Goal: Transaction & Acquisition: Book appointment/travel/reservation

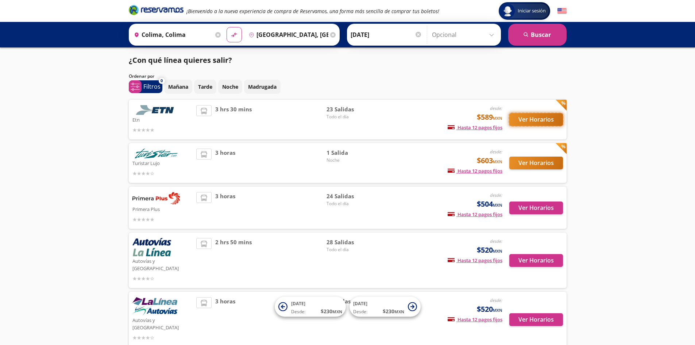
click at [531, 122] on button "Ver Horarios" at bounding box center [536, 119] width 54 height 13
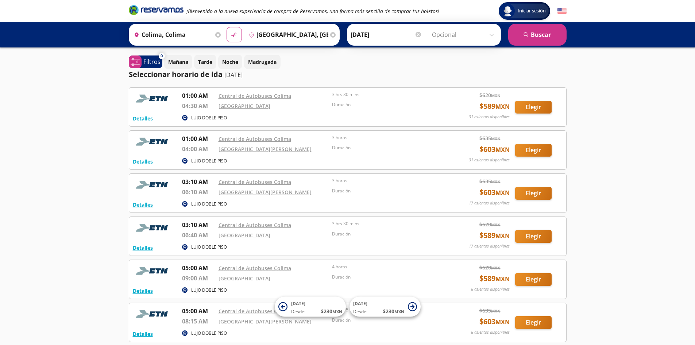
click at [303, 39] on input "[GEOGRAPHIC_DATA], [GEOGRAPHIC_DATA]" at bounding box center [287, 35] width 82 height 18
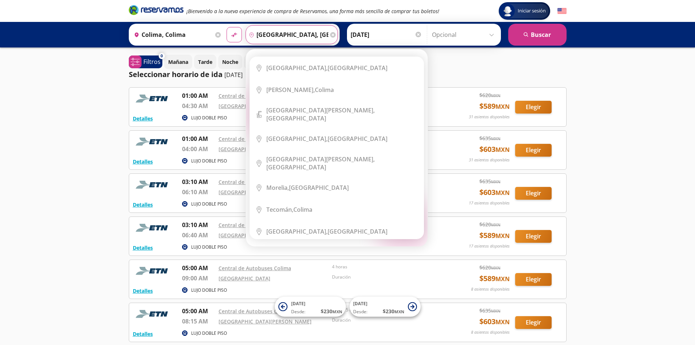
drag, startPoint x: 319, startPoint y: 38, endPoint x: 244, endPoint y: 35, distance: 74.1
click at [246, 35] on input "[GEOGRAPHIC_DATA], [GEOGRAPHIC_DATA]" at bounding box center [287, 35] width 82 height 18
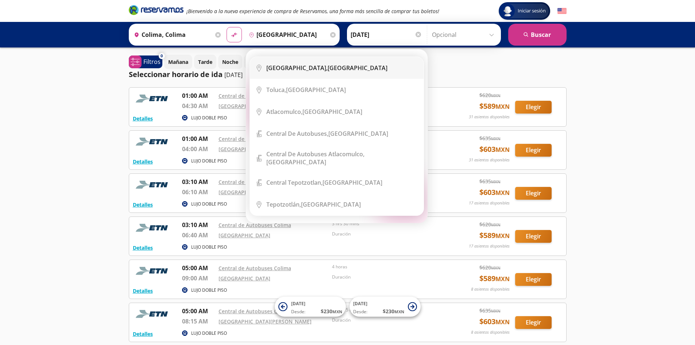
click at [302, 68] on b "[GEOGRAPHIC_DATA]," at bounding box center [296, 68] width 61 height 8
type input "[GEOGRAPHIC_DATA], [GEOGRAPHIC_DATA]"
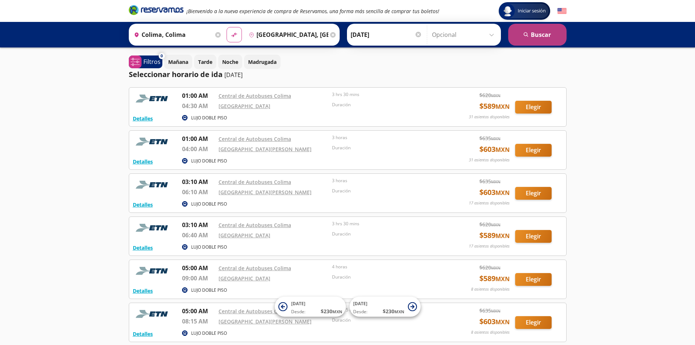
click at [531, 33] on button "search [GEOGRAPHIC_DATA]" at bounding box center [537, 35] width 58 height 22
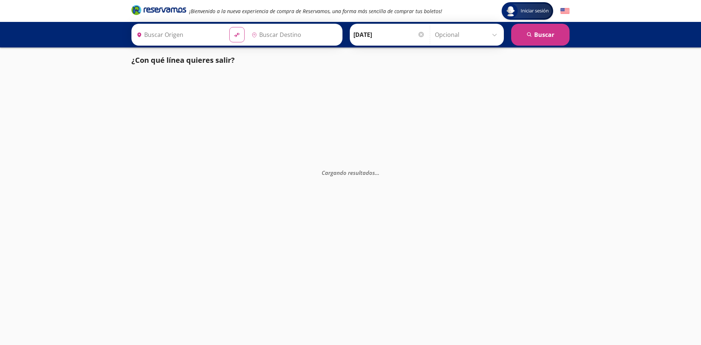
type input "[GEOGRAPHIC_DATA], [GEOGRAPHIC_DATA]"
type input "Colima, Colima"
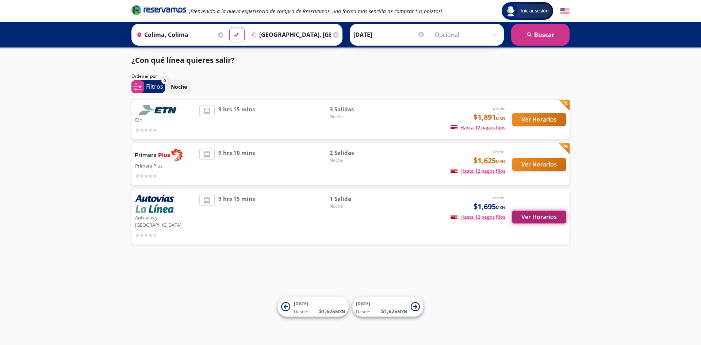
click at [532, 212] on button "Ver Horarios" at bounding box center [539, 217] width 54 height 13
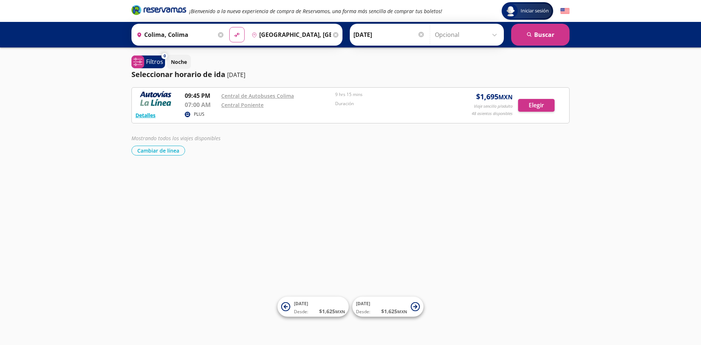
click at [371, 32] on input "[DATE]" at bounding box center [389, 35] width 72 height 18
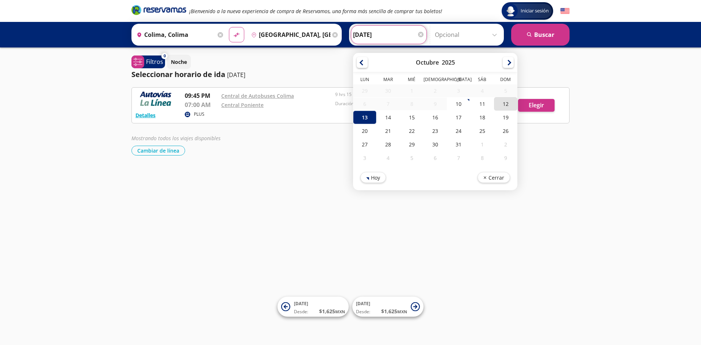
click at [505, 106] on div "12" at bounding box center [505, 104] width 23 height 14
type input "[DATE]"
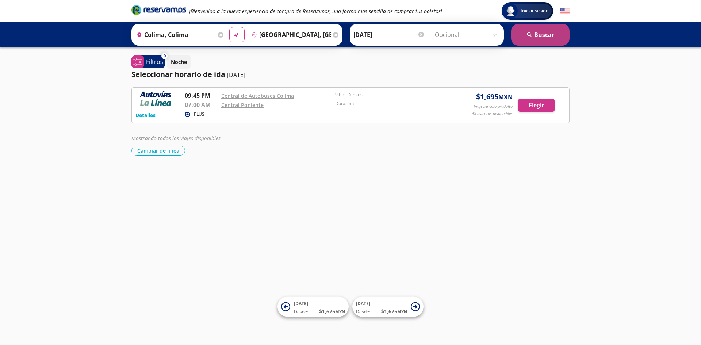
click at [532, 34] on icon "search" at bounding box center [529, 34] width 5 height 5
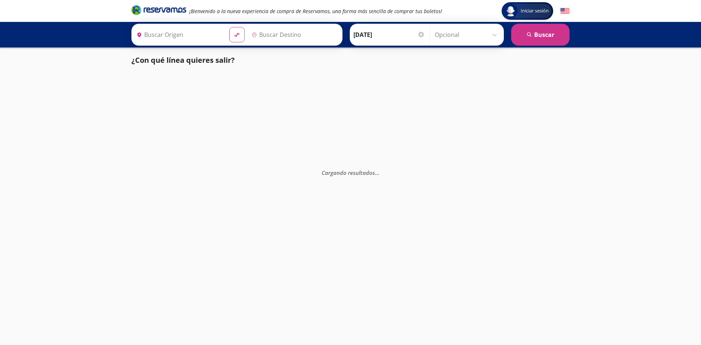
type input "Colima, Colima"
type input "[GEOGRAPHIC_DATA], [GEOGRAPHIC_DATA]"
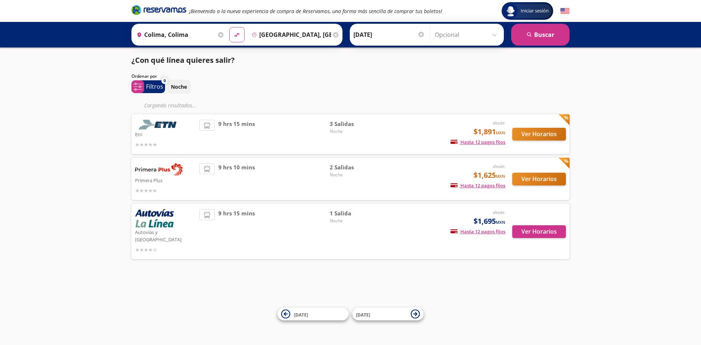
click at [527, 133] on div "Ver Horarios" at bounding box center [535, 134] width 61 height 29
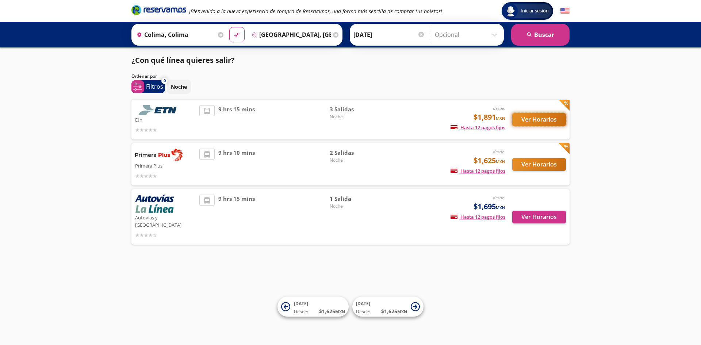
click at [530, 122] on button "Ver Horarios" at bounding box center [539, 119] width 54 height 13
click at [544, 166] on button "Ver Horarios" at bounding box center [539, 164] width 54 height 13
click at [554, 115] on button "Ver Horarios" at bounding box center [539, 119] width 54 height 13
click at [525, 215] on button "Ver Horarios" at bounding box center [539, 217] width 54 height 13
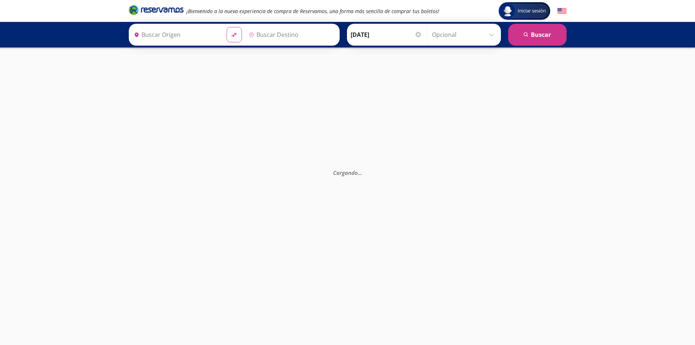
type input "Colima, Colima"
type input "[GEOGRAPHIC_DATA], [GEOGRAPHIC_DATA]"
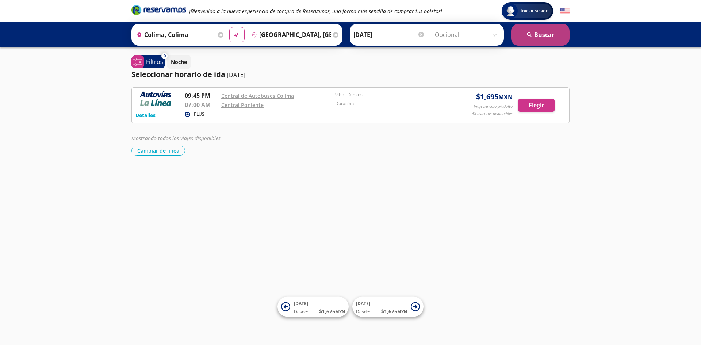
click at [552, 30] on button "search [GEOGRAPHIC_DATA]" at bounding box center [540, 35] width 58 height 22
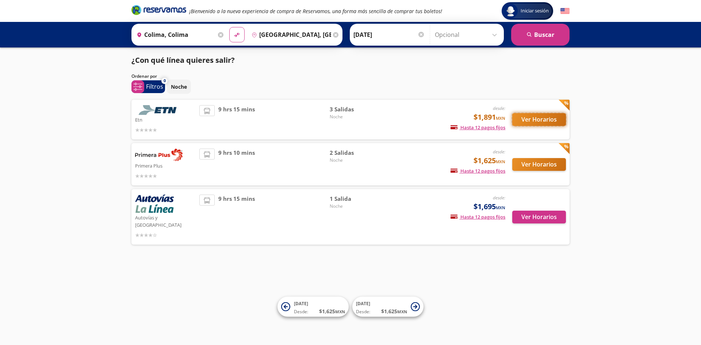
click at [530, 121] on button "Ver Horarios" at bounding box center [539, 119] width 54 height 13
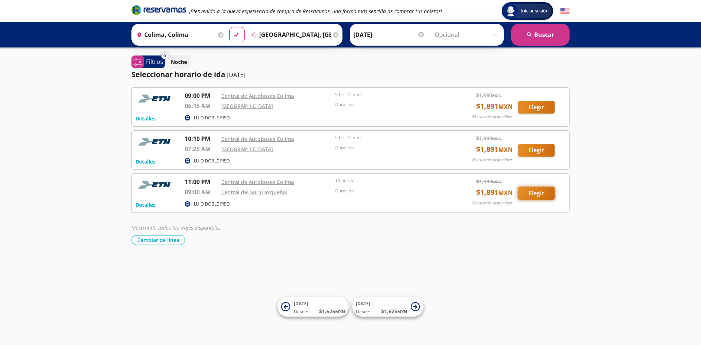
click at [542, 195] on button "Elegir" at bounding box center [536, 193] width 36 height 13
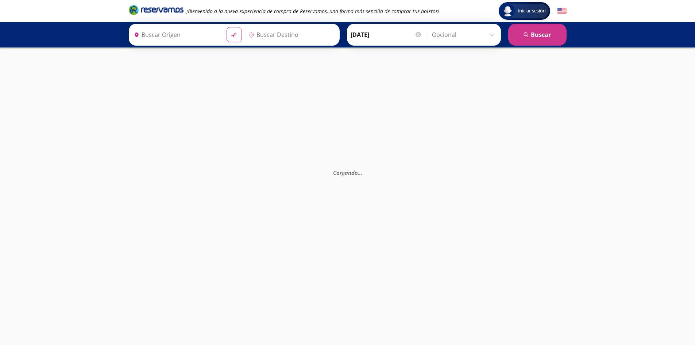
type input "Colima, Colima"
type input "[GEOGRAPHIC_DATA], [GEOGRAPHIC_DATA]"
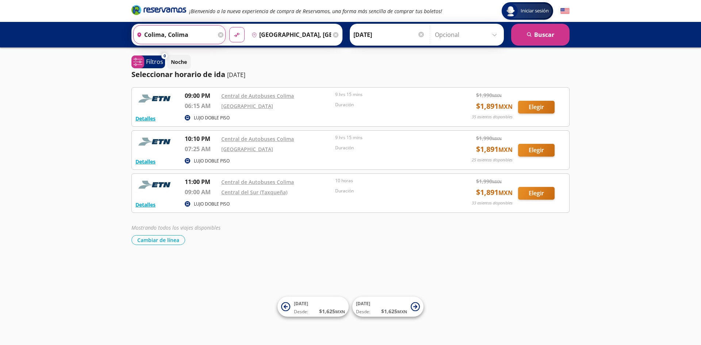
click at [190, 34] on input "Colima, Colima" at bounding box center [175, 35] width 82 height 18
drag, startPoint x: 236, startPoint y: 32, endPoint x: 307, endPoint y: 88, distance: 89.7
click at [236, 33] on icon "material-symbols:compare-arrows-rounded" at bounding box center [236, 35] width 7 height 8
type input "[GEOGRAPHIC_DATA], [GEOGRAPHIC_DATA]"
type input "Colima, Colima"
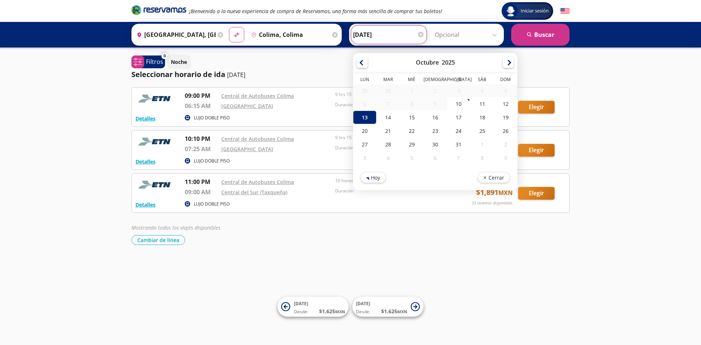
click at [363, 39] on input "[DATE]" at bounding box center [389, 35] width 72 height 18
click at [458, 117] on div "17" at bounding box center [458, 118] width 23 height 14
type input "[DATE]"
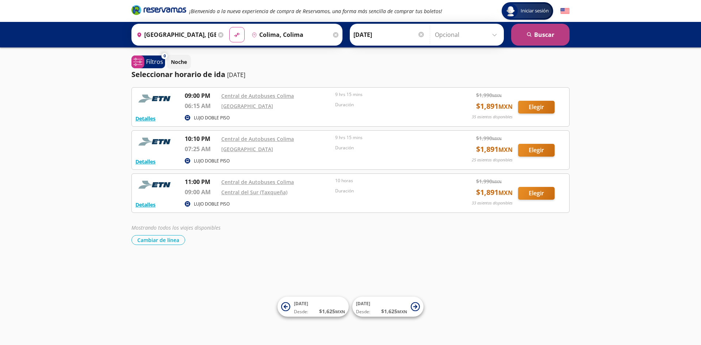
click at [538, 35] on button "search [GEOGRAPHIC_DATA]" at bounding box center [540, 35] width 58 height 22
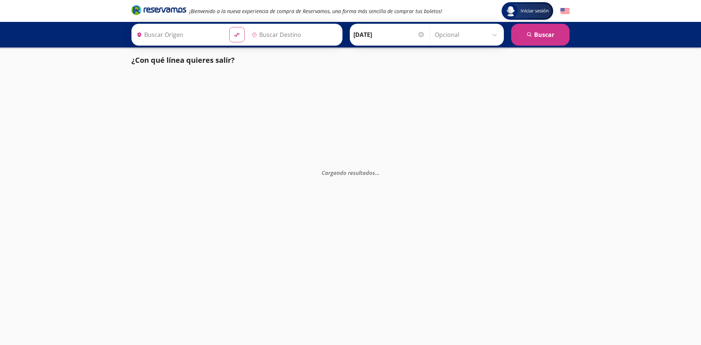
type input "[GEOGRAPHIC_DATA], [GEOGRAPHIC_DATA]"
type input "Colima, Colima"
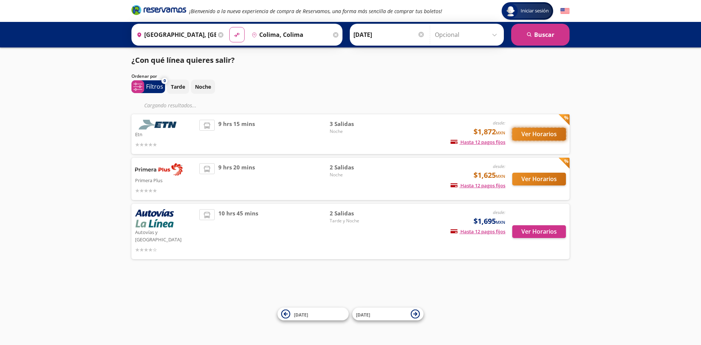
click at [542, 135] on button "Ver Horarios" at bounding box center [539, 134] width 54 height 13
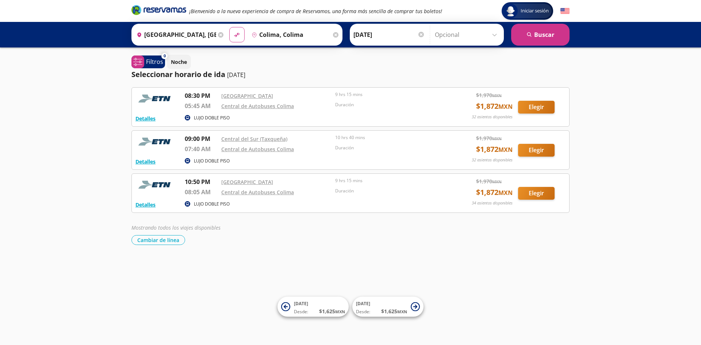
click at [254, 248] on div "Iniciar sesión Iniciar sesión ¡Bienvenido a la nueva experiencia de compra de R…" at bounding box center [350, 172] width 701 height 345
